Goal: Task Accomplishment & Management: Use online tool/utility

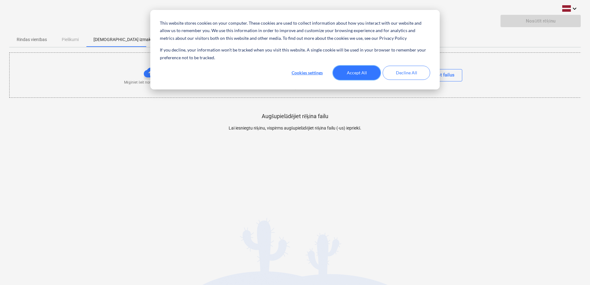
drag, startPoint x: 357, startPoint y: 75, endPoint x: 375, endPoint y: 75, distance: 17.9
click at [357, 74] on button "Accept All" at bounding box center [356, 73] width 47 height 14
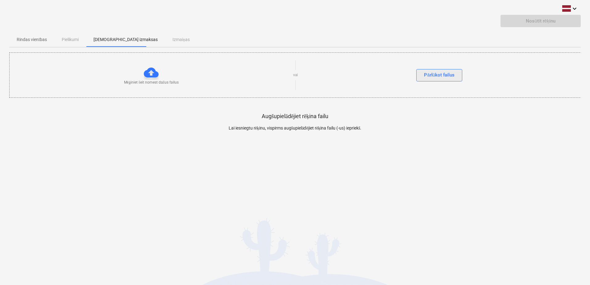
click at [440, 75] on div "Pārlūkot failus" at bounding box center [439, 75] width 31 height 8
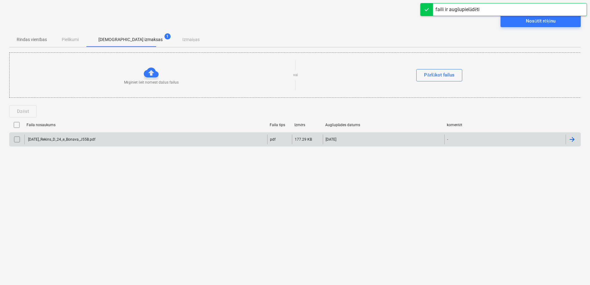
click at [14, 140] on input "checkbox" at bounding box center [17, 139] width 10 height 10
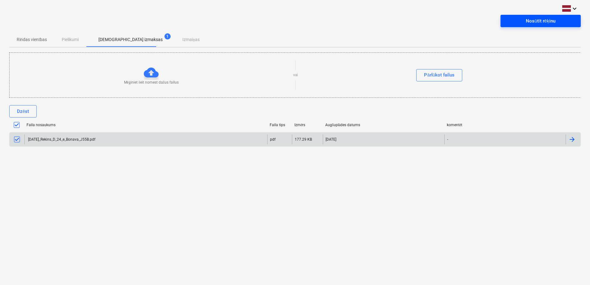
click at [541, 20] on div "Nosūtīt rēķinu" at bounding box center [539, 21] width 29 height 8
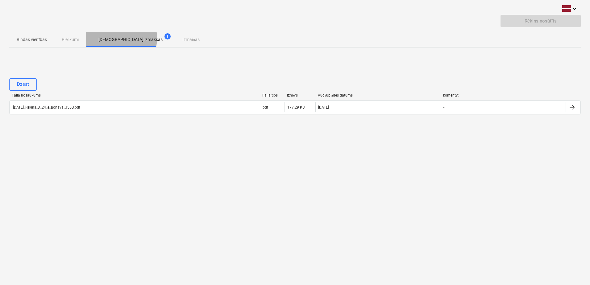
click at [114, 38] on p "[DEMOGRAPHIC_DATA] izmaksas" at bounding box center [130, 39] width 64 height 6
click at [175, 37] on div "Rindas vienības Pielikumi Apstiprinātas izmaksas 1 Izmaiņas" at bounding box center [294, 39] width 571 height 15
click at [25, 40] on p "Rindas vienības" at bounding box center [32, 39] width 30 height 6
